Goal: Find contact information: Find contact information

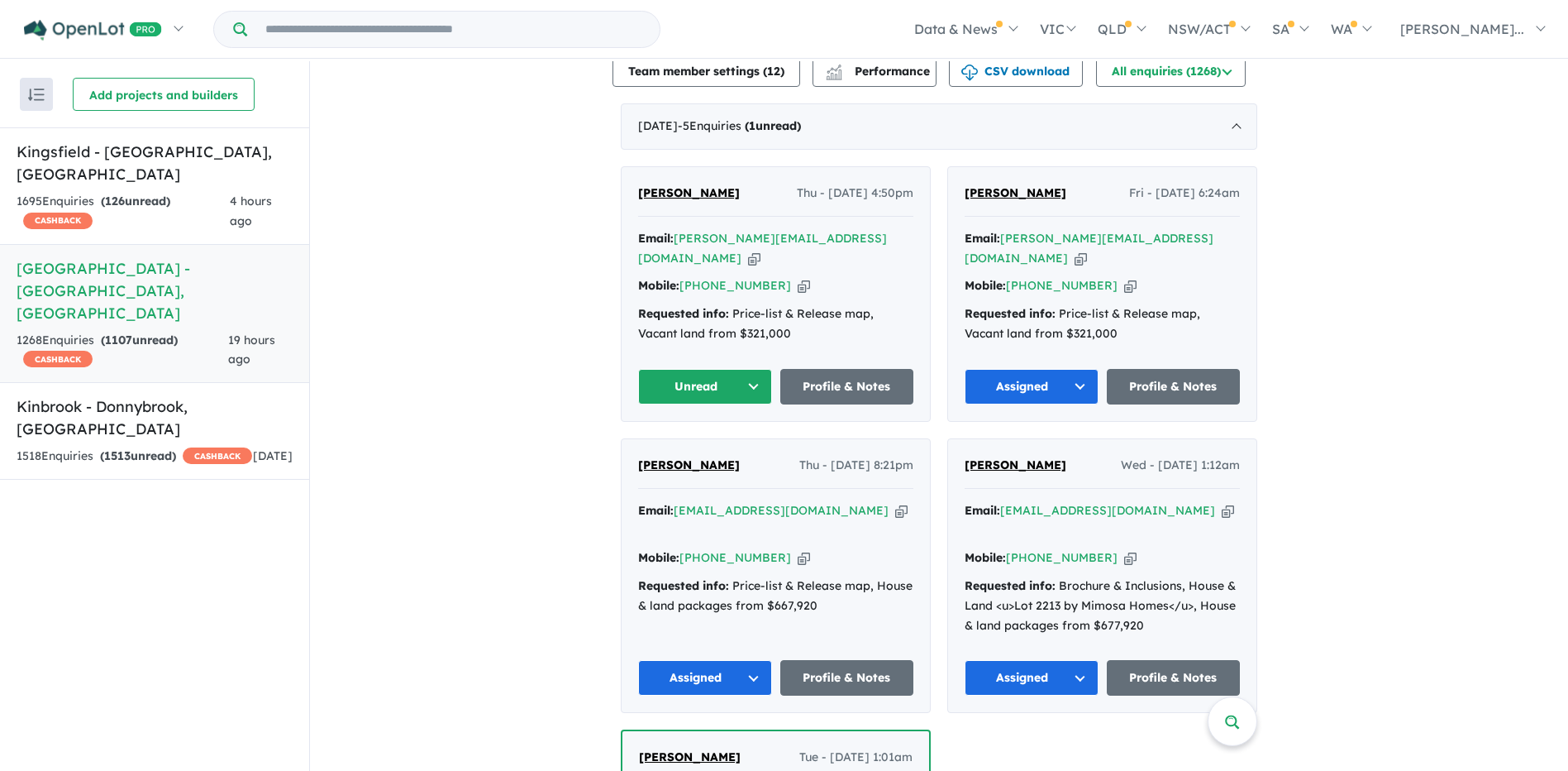
scroll to position [661, 0]
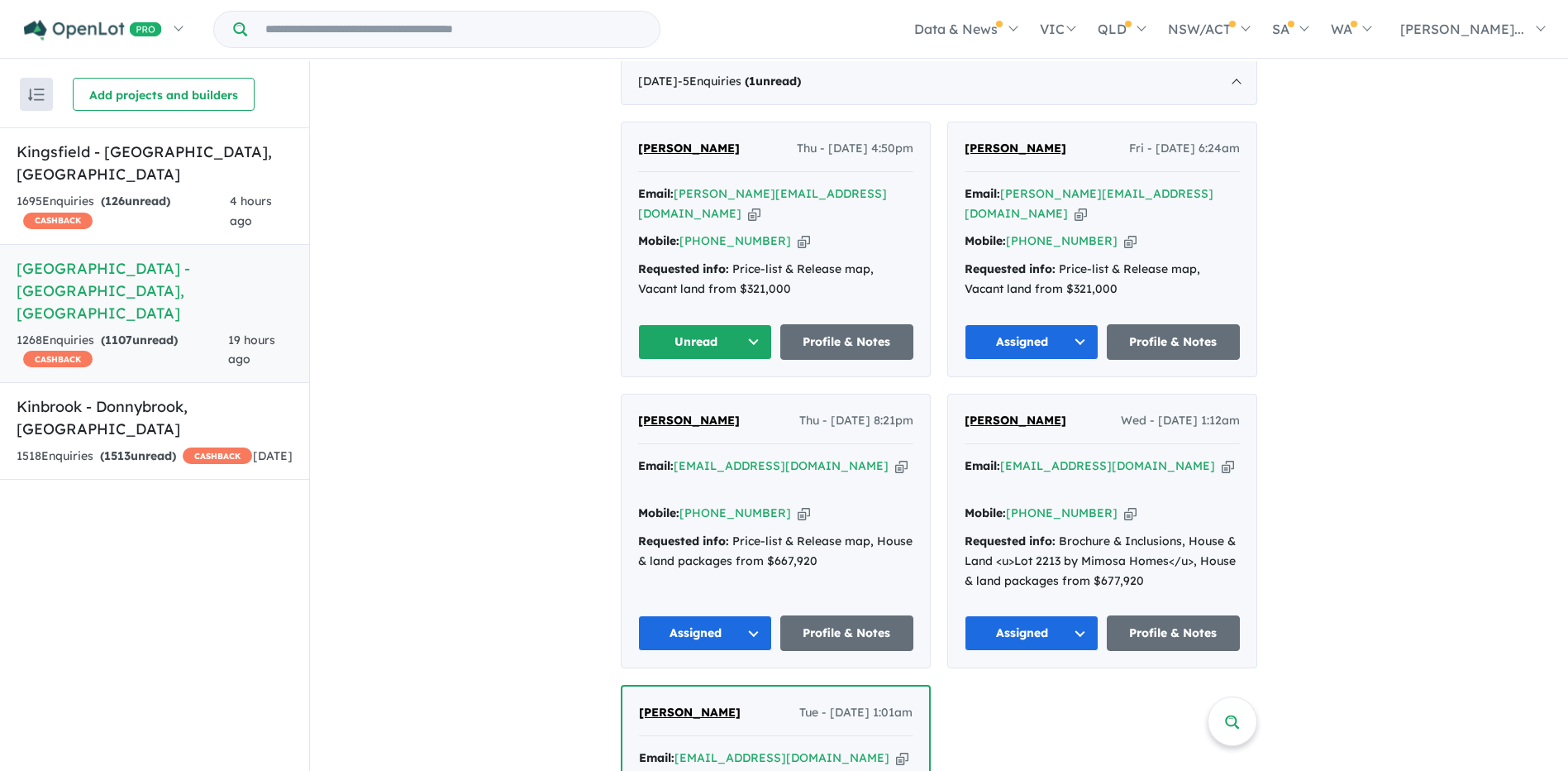
click at [701, 324] on button "Unread" at bounding box center [704, 341] width 134 height 35
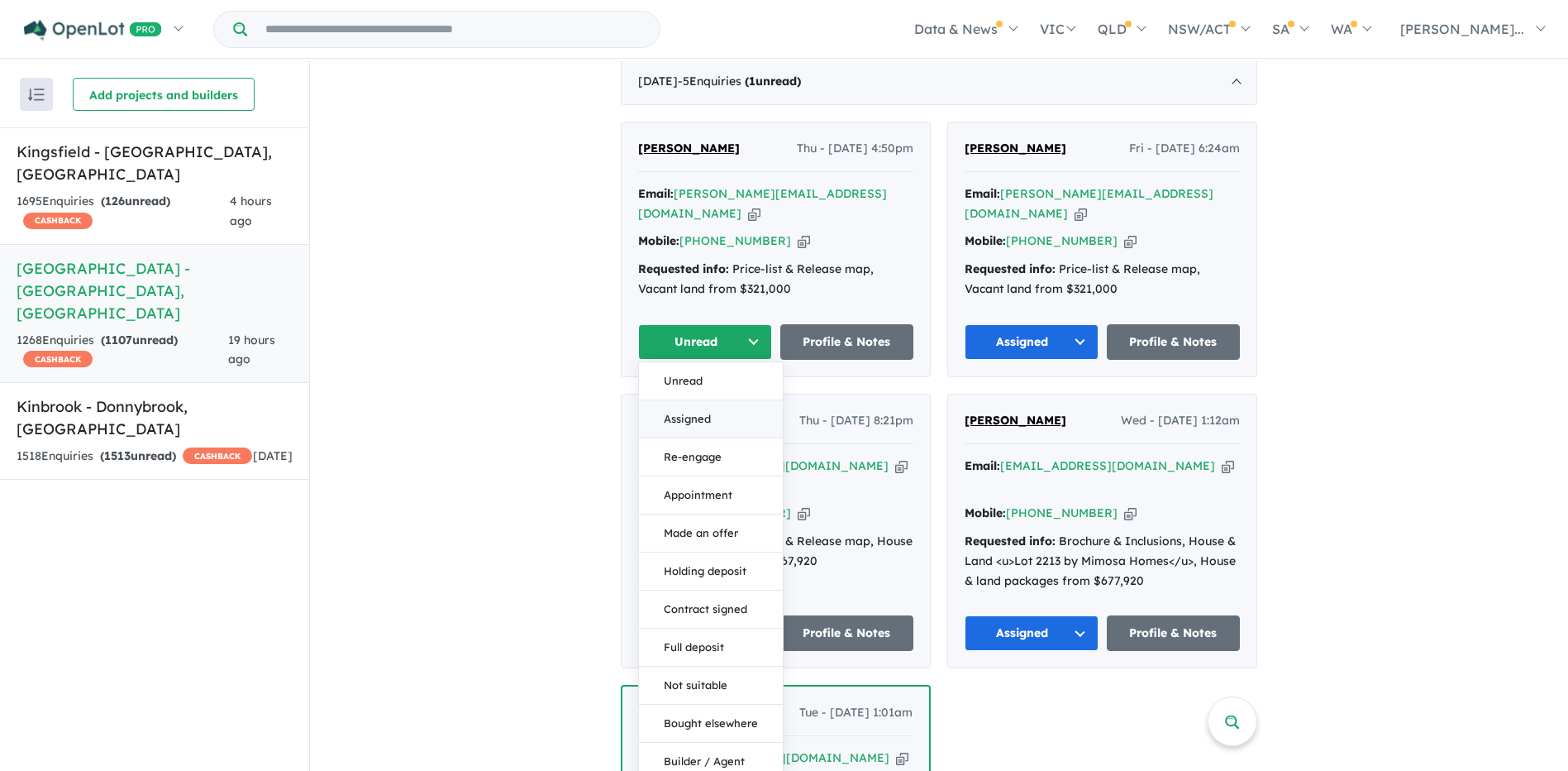
click at [702, 400] on button "Assigned" at bounding box center [711, 419] width 144 height 38
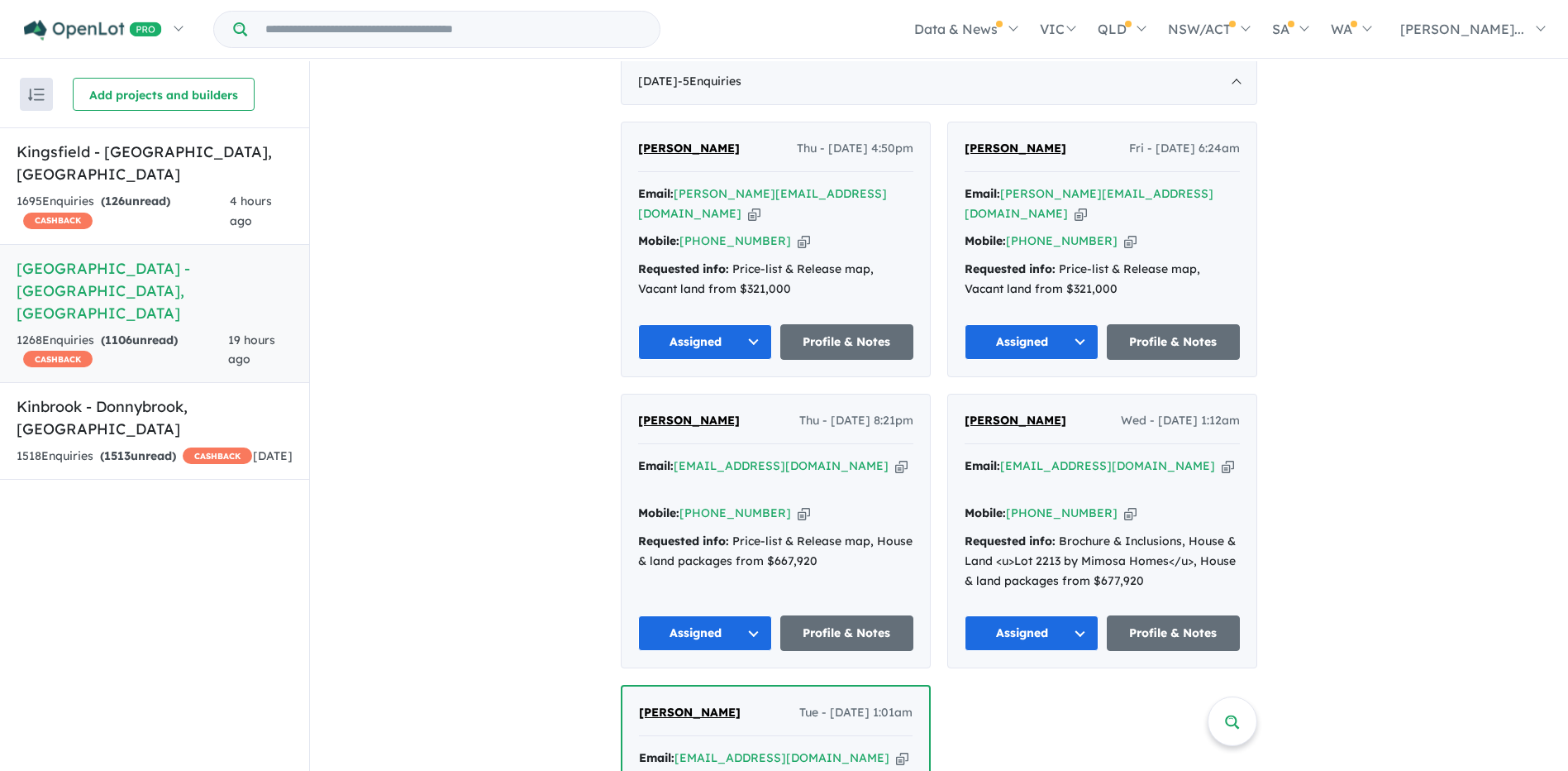
drag, startPoint x: 489, startPoint y: 313, endPoint x: 428, endPoint y: 312, distance: 61.0
drag, startPoint x: 534, startPoint y: 403, endPoint x: 859, endPoint y: 176, distance: 396.4
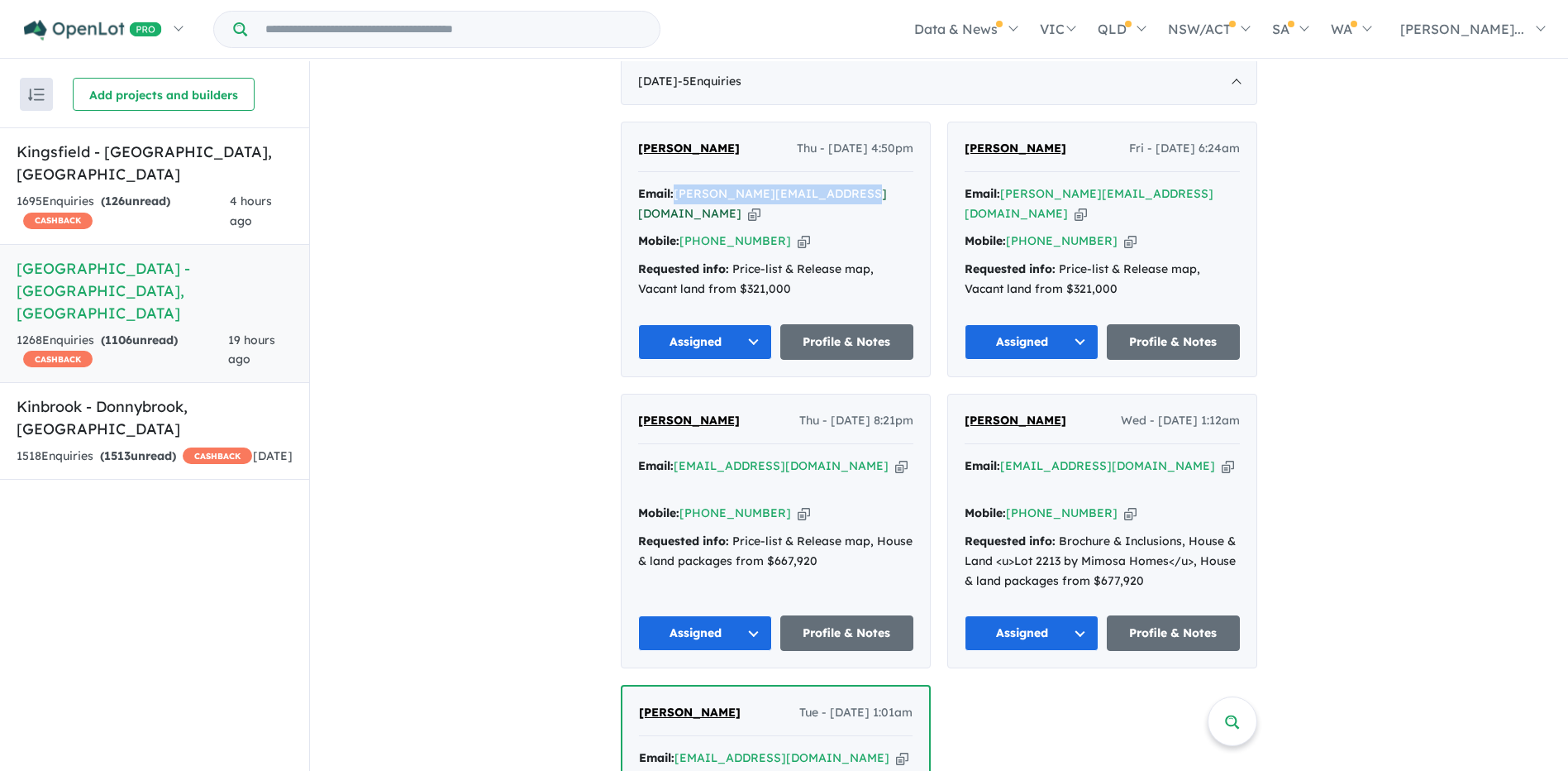
drag, startPoint x: 842, startPoint y: 167, endPoint x: 674, endPoint y: 171, distance: 168.0
click at [674, 184] on div "Email: [PERSON_NAME][EMAIL_ADDRESS][DOMAIN_NAME] Copied!" at bounding box center [775, 204] width 275 height 40
copy a%20Deanside%20Village%20-%20Deanside"] "[PERSON_NAME][EMAIL_ADDRESS][DOMAIN_NAME]"
drag, startPoint x: 773, startPoint y: 196, endPoint x: 705, endPoint y: 196, distance: 68.0
click at [705, 231] on div "Mobile: [PHONE_NUMBER] Copied!" at bounding box center [775, 241] width 275 height 20
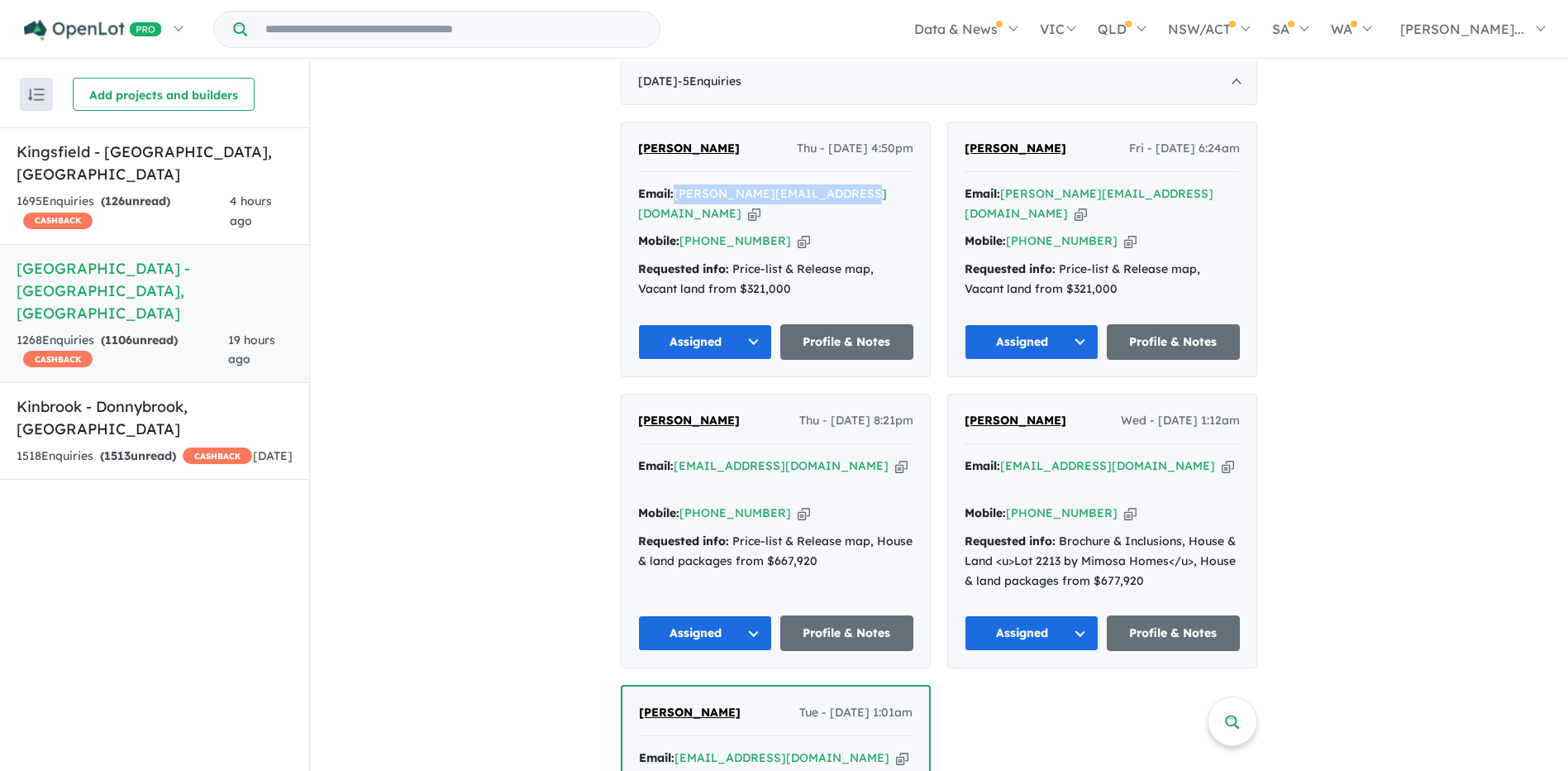
copy link "405 510 050"
